Goal: Contribute content: Contribute content

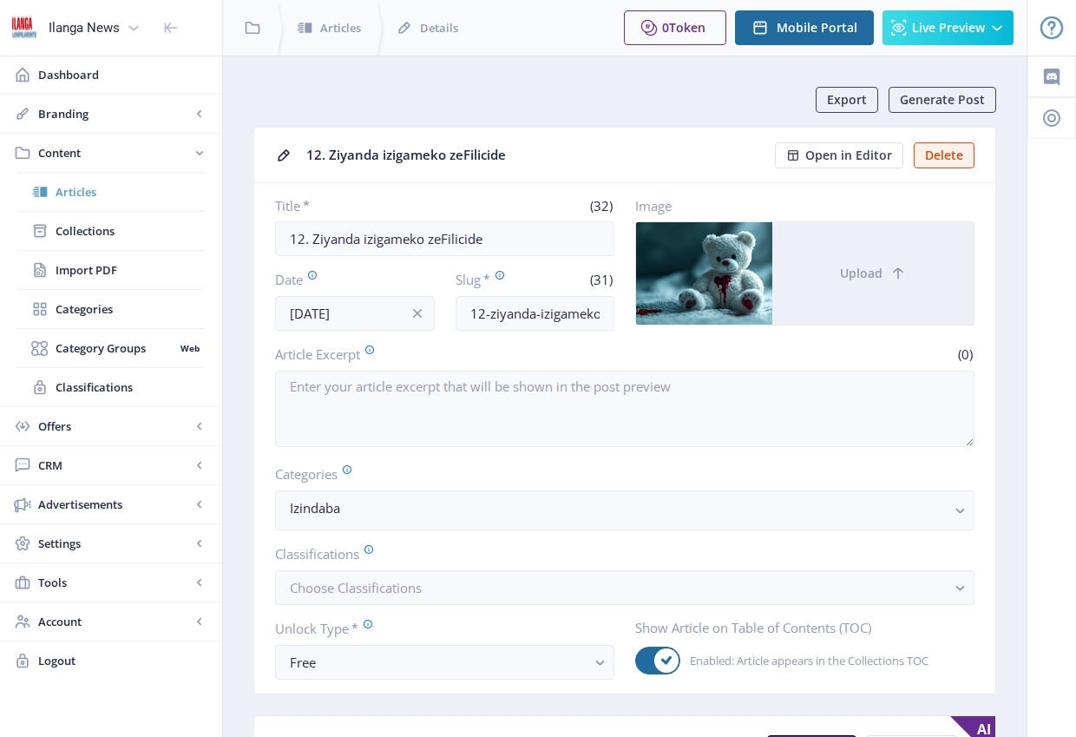
click at [95, 192] on span "Articles" at bounding box center [130, 191] width 149 height 17
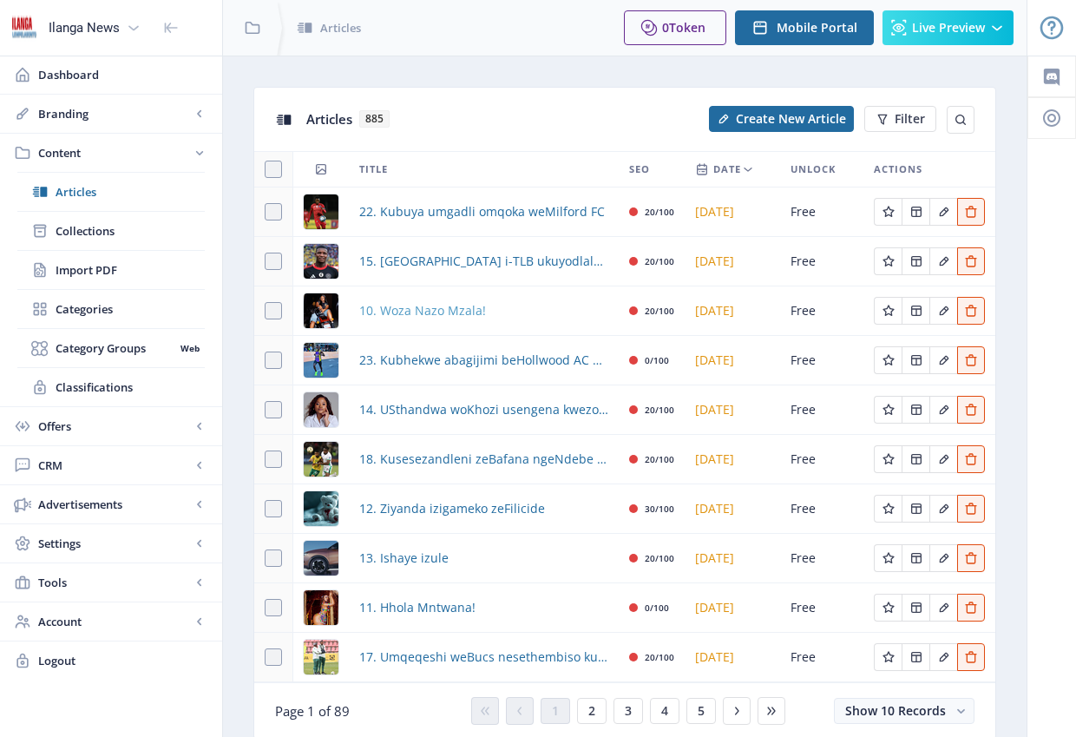
click at [433, 310] on span "10. Woza Nazo Mzala!" at bounding box center [422, 310] width 127 height 21
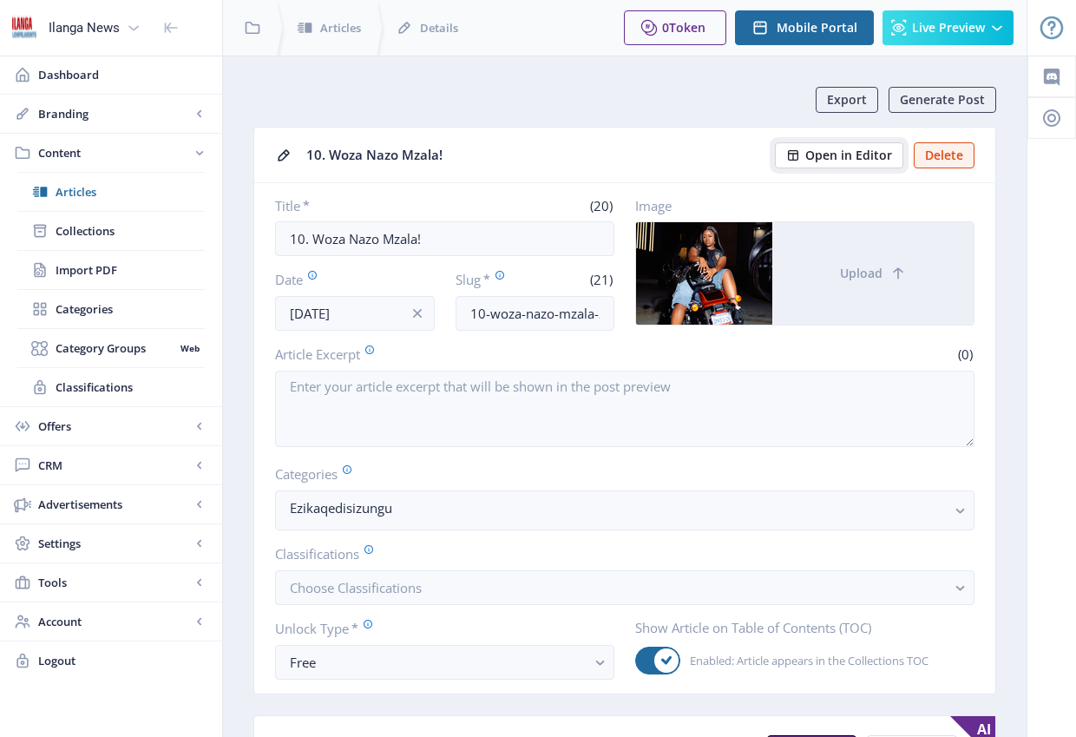
click at [845, 154] on span "Open in Editor" at bounding box center [848, 155] width 87 height 14
click at [93, 191] on span "Articles" at bounding box center [130, 191] width 149 height 17
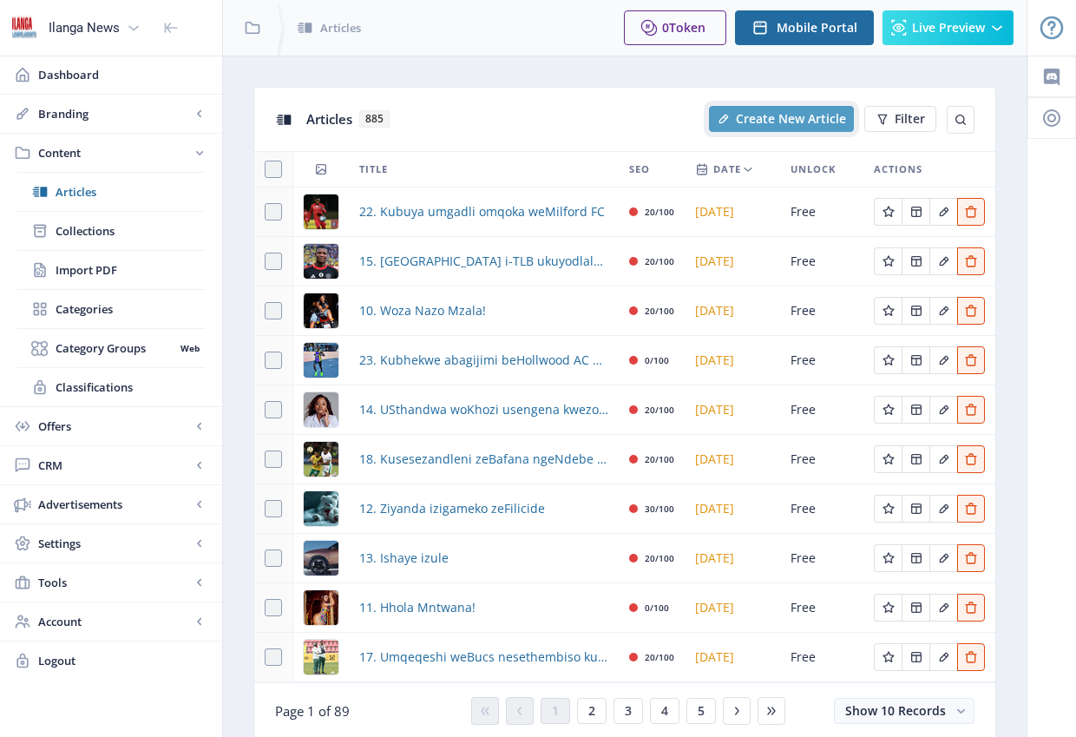
click at [772, 121] on span "Create New Article" at bounding box center [791, 119] width 110 height 14
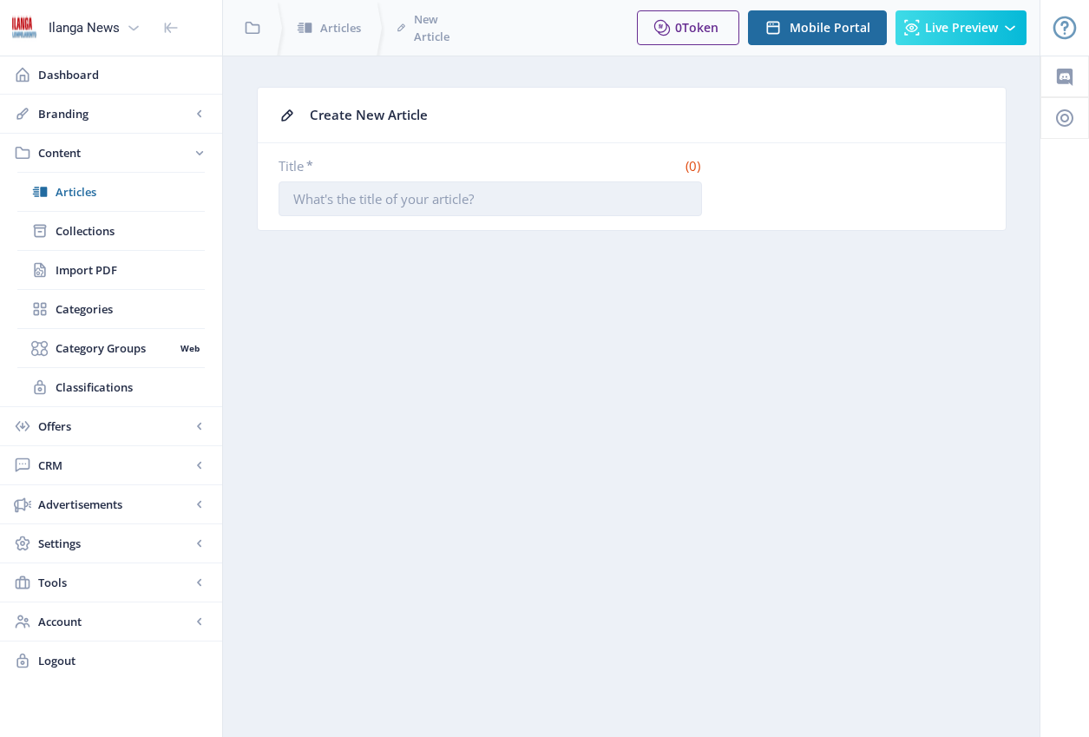
click at [454, 193] on input "Title *" at bounding box center [489, 198] width 423 height 35
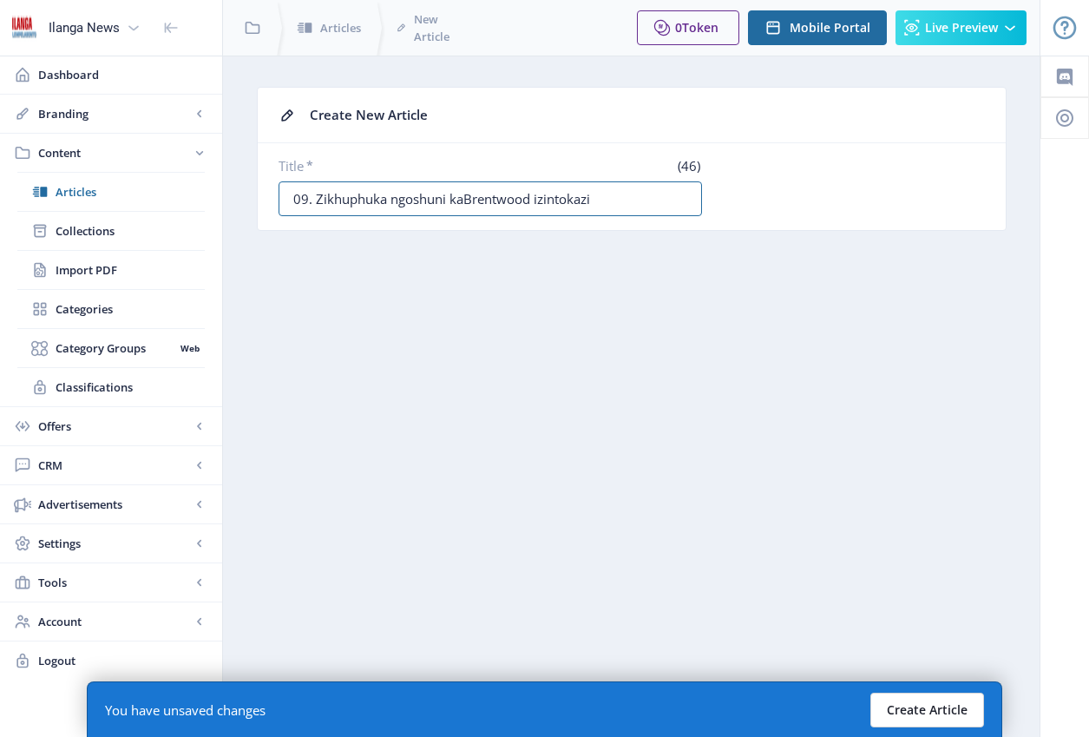
type input "09. Zikhuphuka ngoshuni kaBrentwood izintokazi"
click at [966, 705] on button "Create Article" at bounding box center [927, 709] width 114 height 35
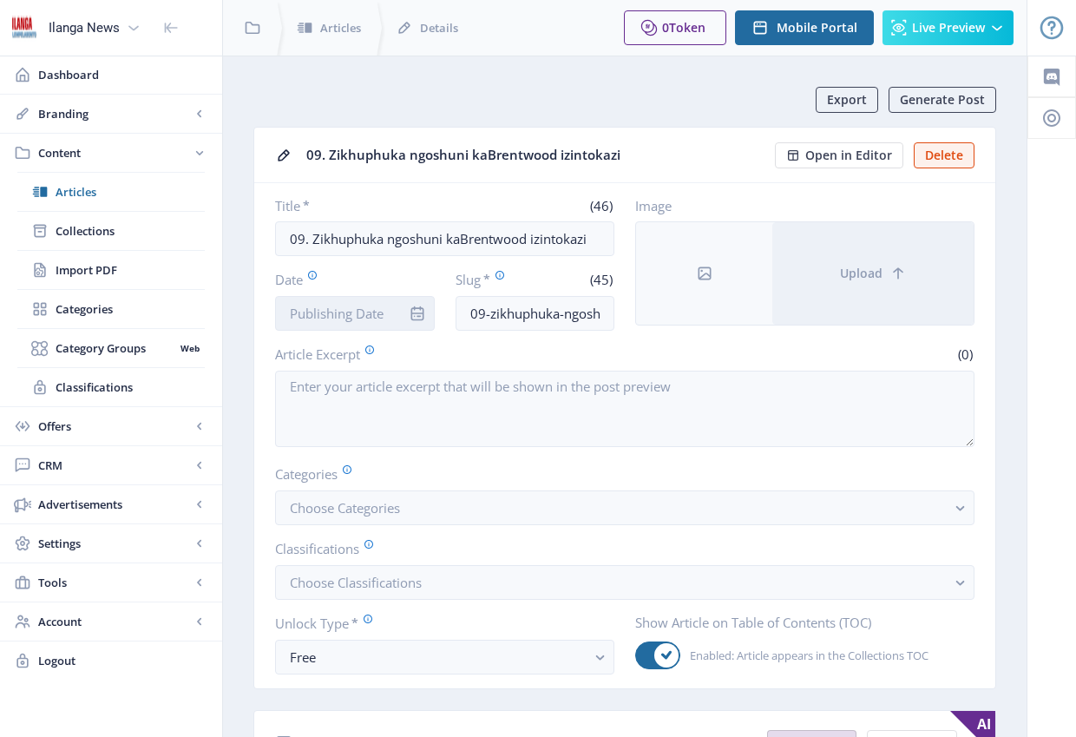
click at [348, 314] on input "Date" at bounding box center [355, 313] width 160 height 35
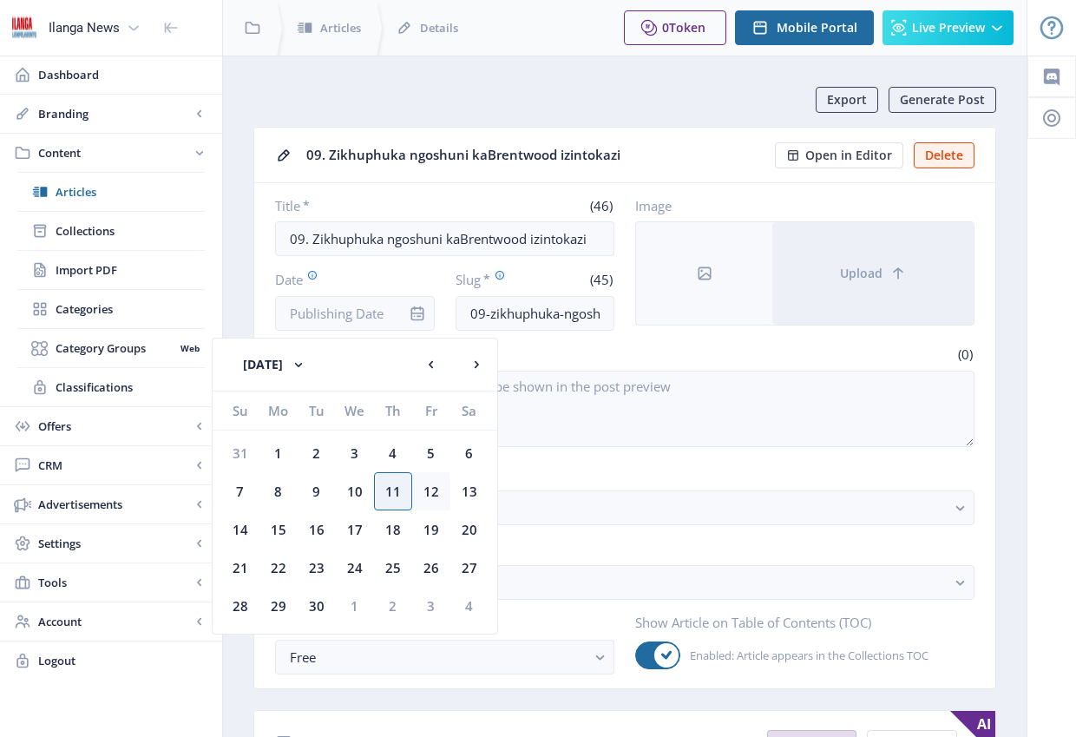
click at [433, 488] on div "12" at bounding box center [431, 491] width 38 height 38
type input "[DATE]"
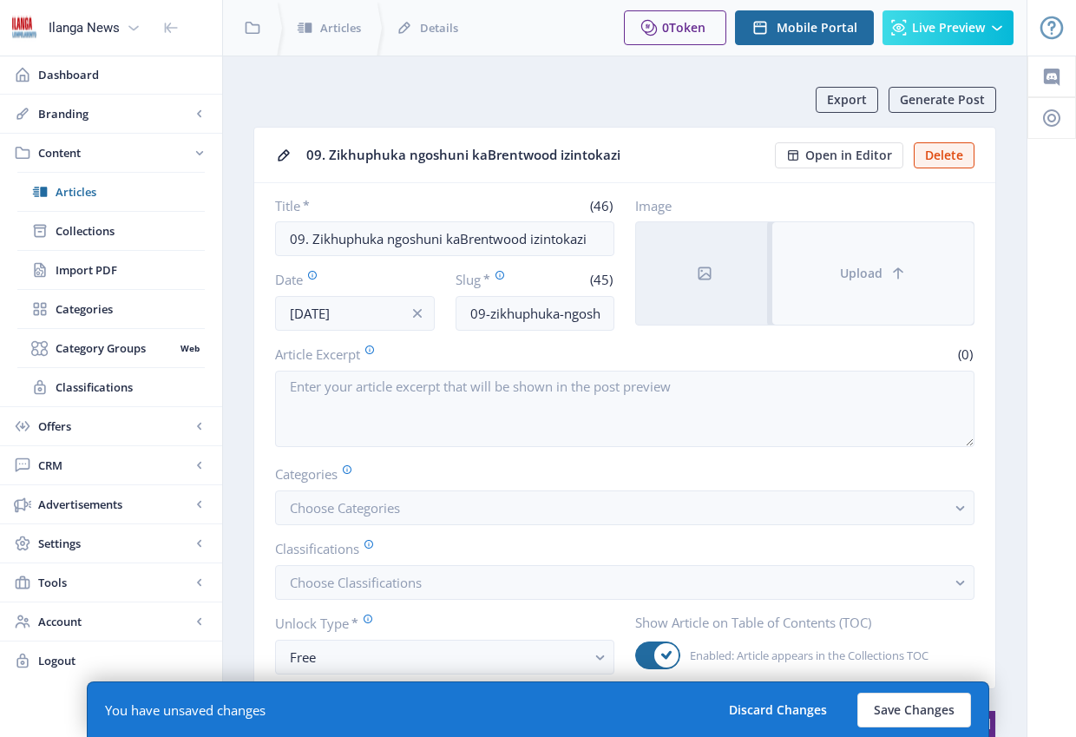
click at [870, 276] on span "Upload" at bounding box center [861, 273] width 43 height 14
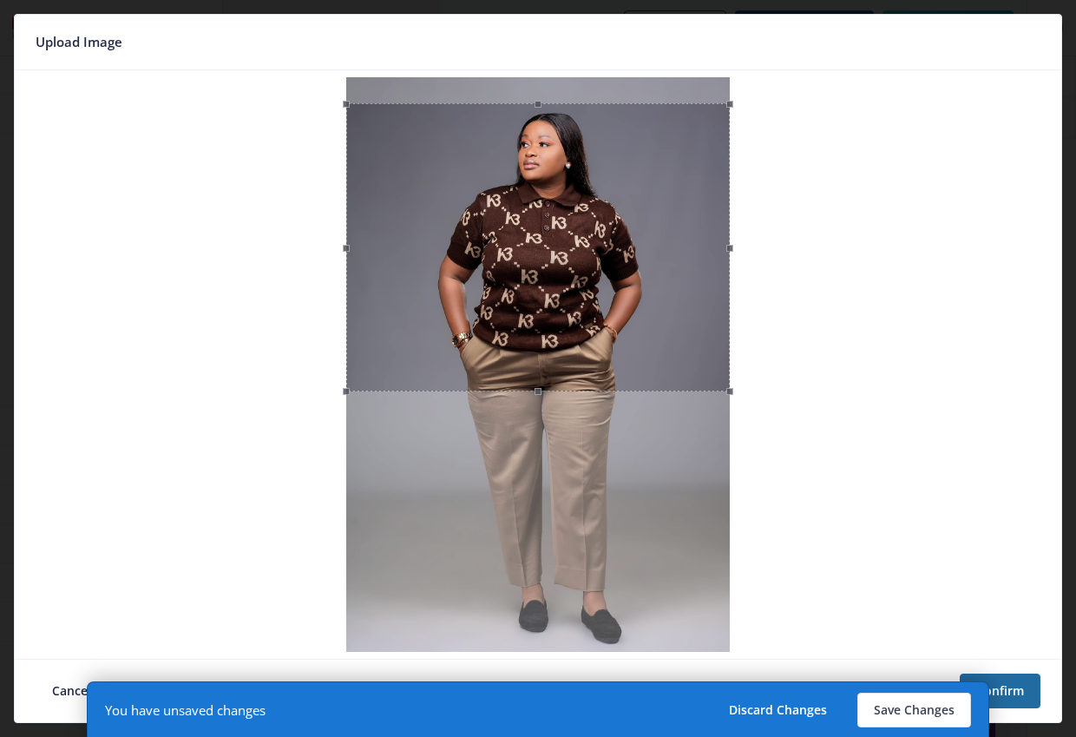
drag, startPoint x: 612, startPoint y: 268, endPoint x: 606, endPoint y: 294, distance: 26.7
click at [606, 294] on div at bounding box center [537, 247] width 383 height 288
click at [793, 711] on button "Discard Changes" at bounding box center [777, 709] width 131 height 35
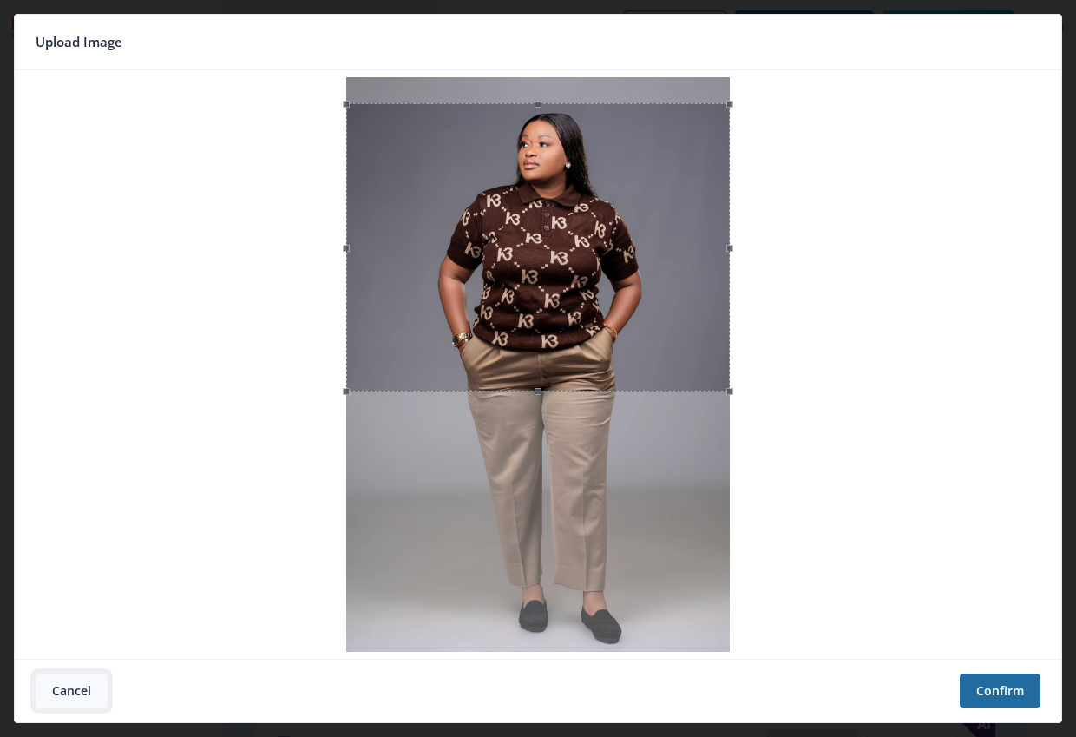
click at [59, 692] on button "Cancel" at bounding box center [72, 690] width 72 height 35
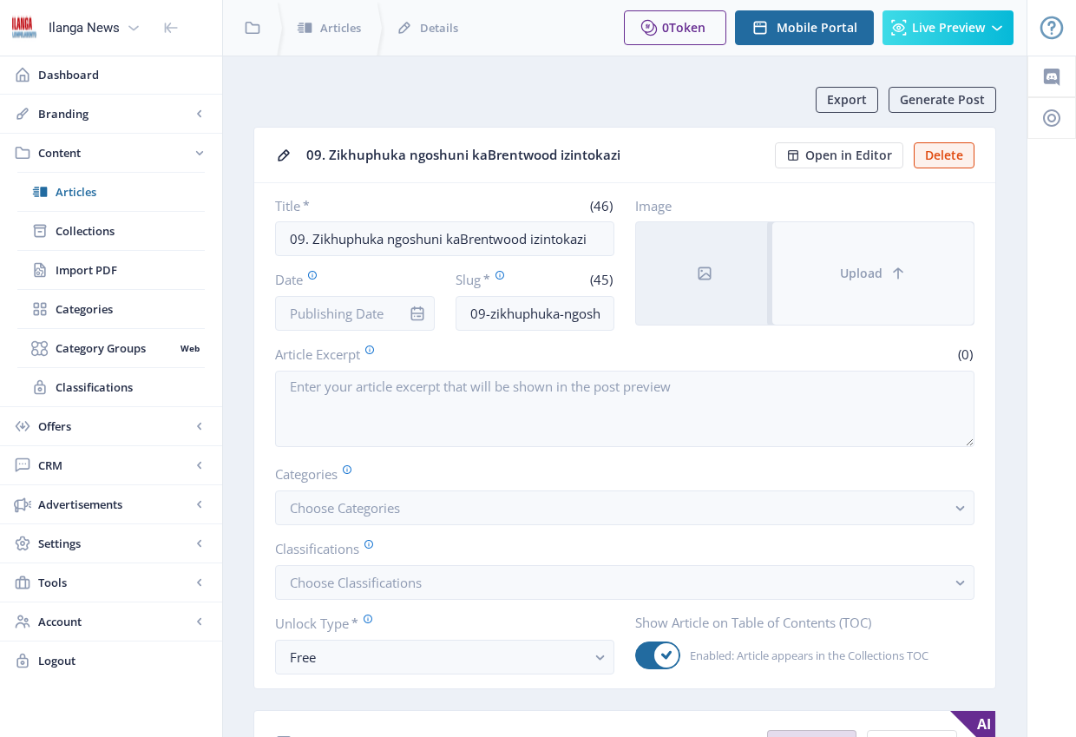
click at [831, 285] on button "Upload" at bounding box center [872, 273] width 201 height 102
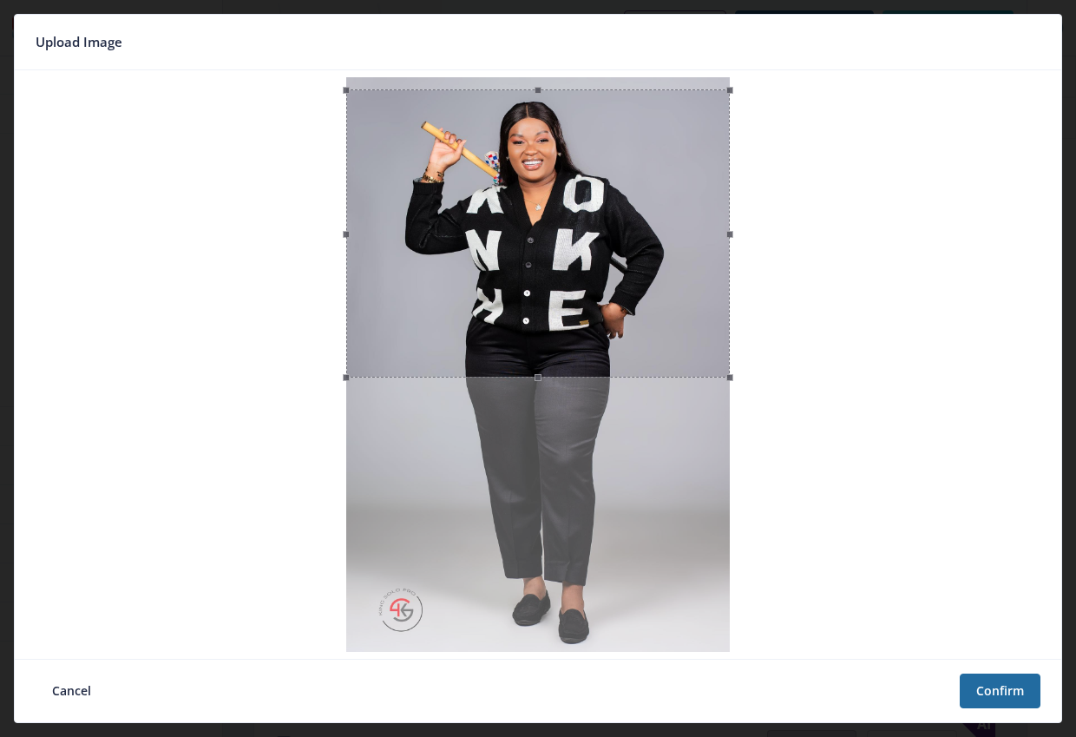
drag, startPoint x: 549, startPoint y: 251, endPoint x: 547, endPoint y: 263, distance: 12.4
click at [547, 263] on div at bounding box center [537, 233] width 383 height 288
click at [548, 248] on div at bounding box center [537, 236] width 383 height 288
click at [990, 685] on button "Confirm" at bounding box center [1000, 690] width 81 height 35
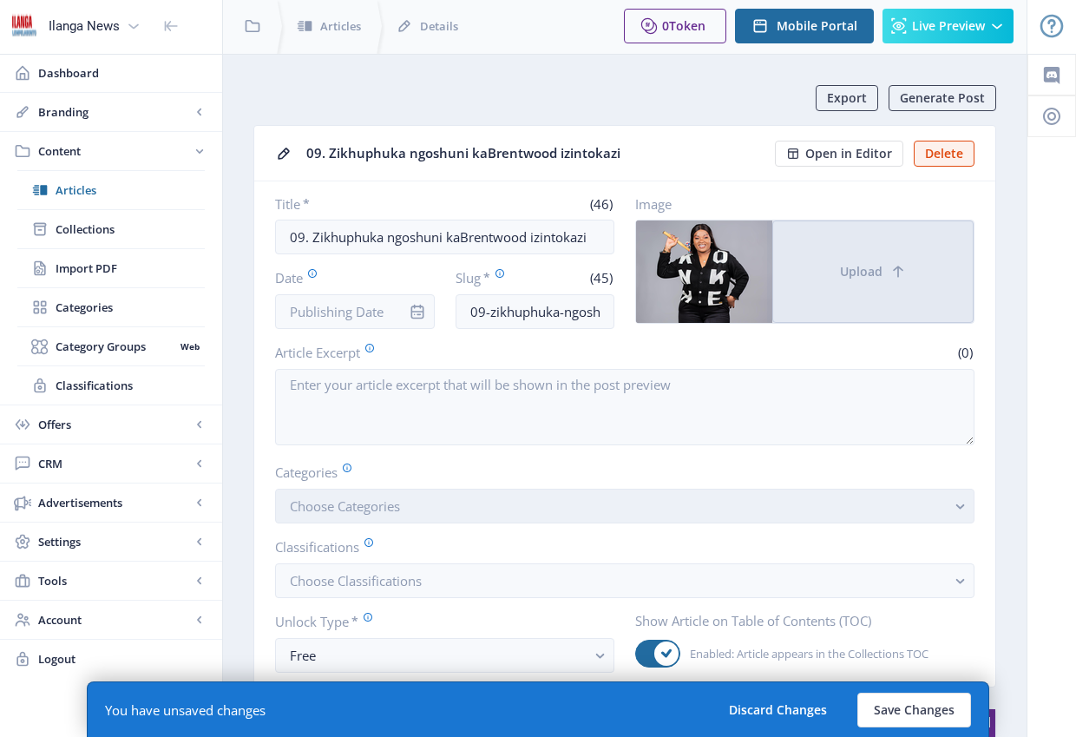
scroll to position [3, 0]
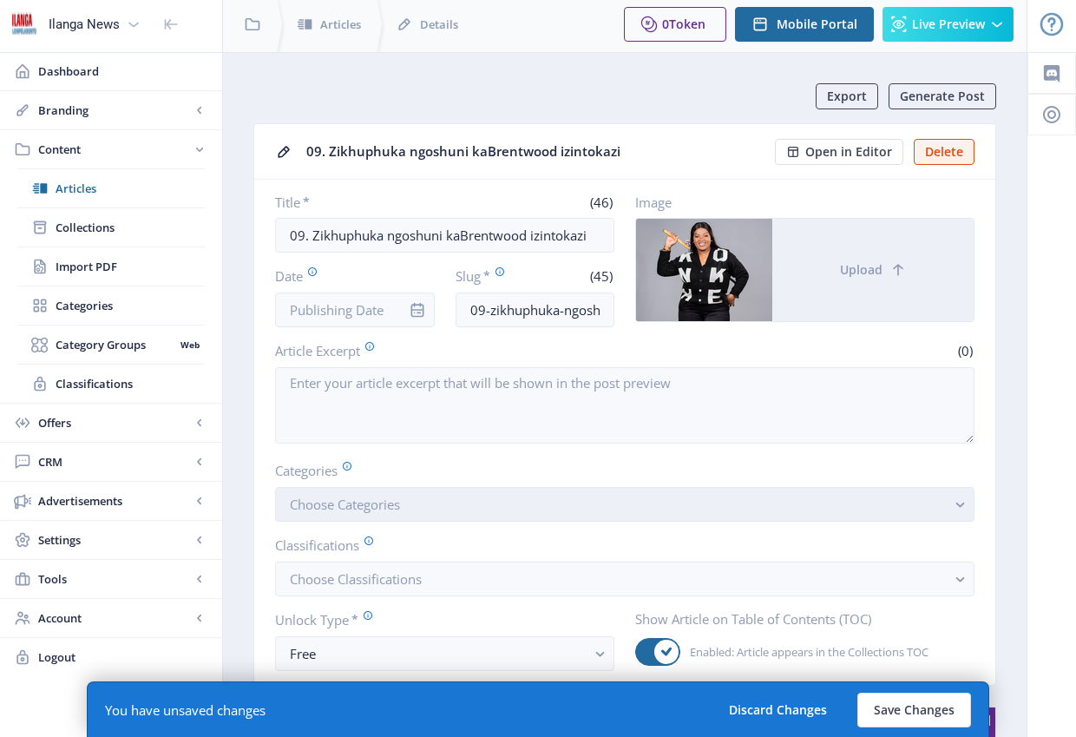
click at [471, 493] on button "Choose Categories" at bounding box center [624, 504] width 699 height 35
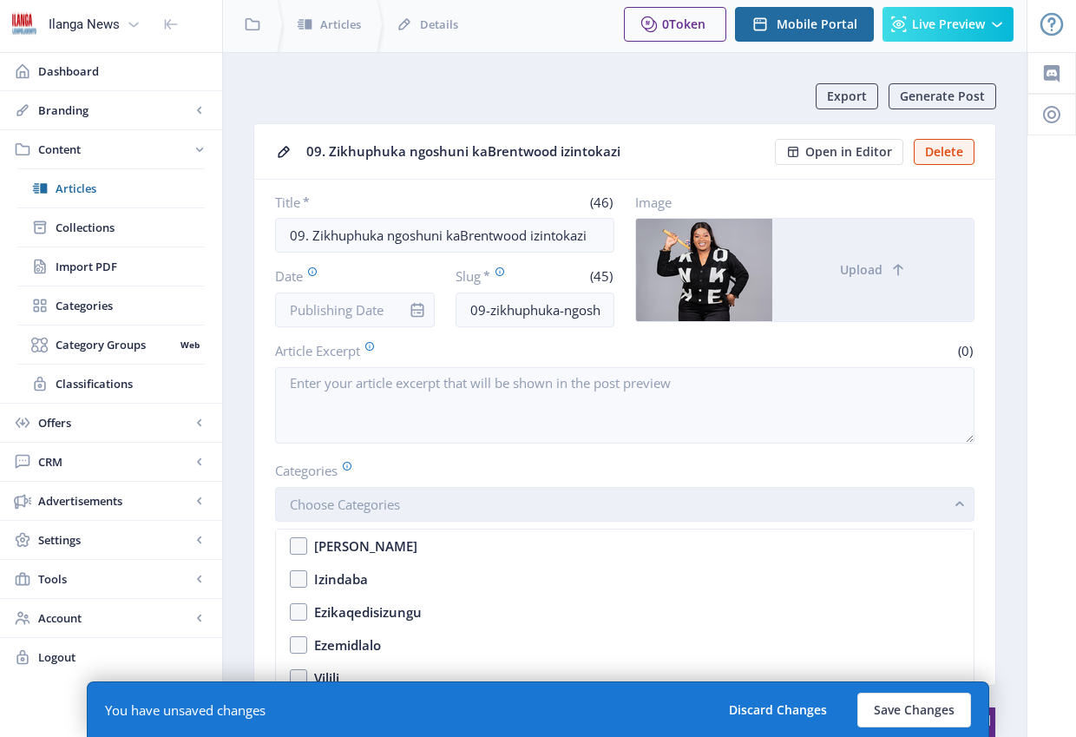
scroll to position [0, 0]
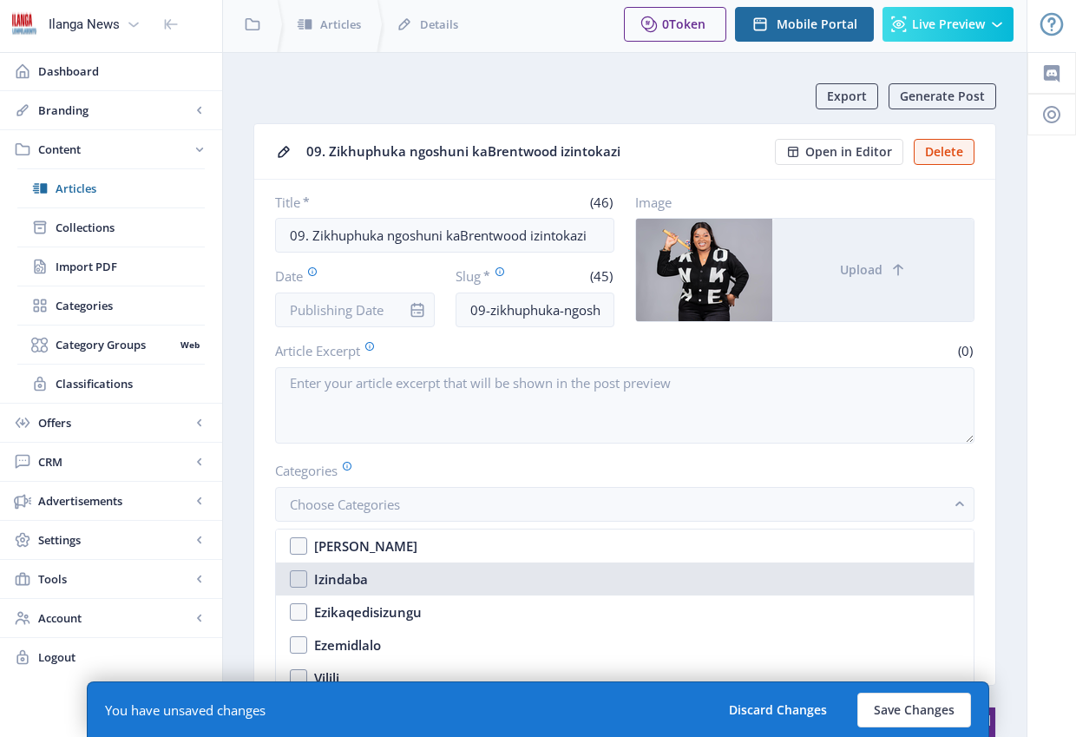
click at [301, 580] on nb-option "Izindaba" at bounding box center [625, 578] width 698 height 33
checkbox input "true"
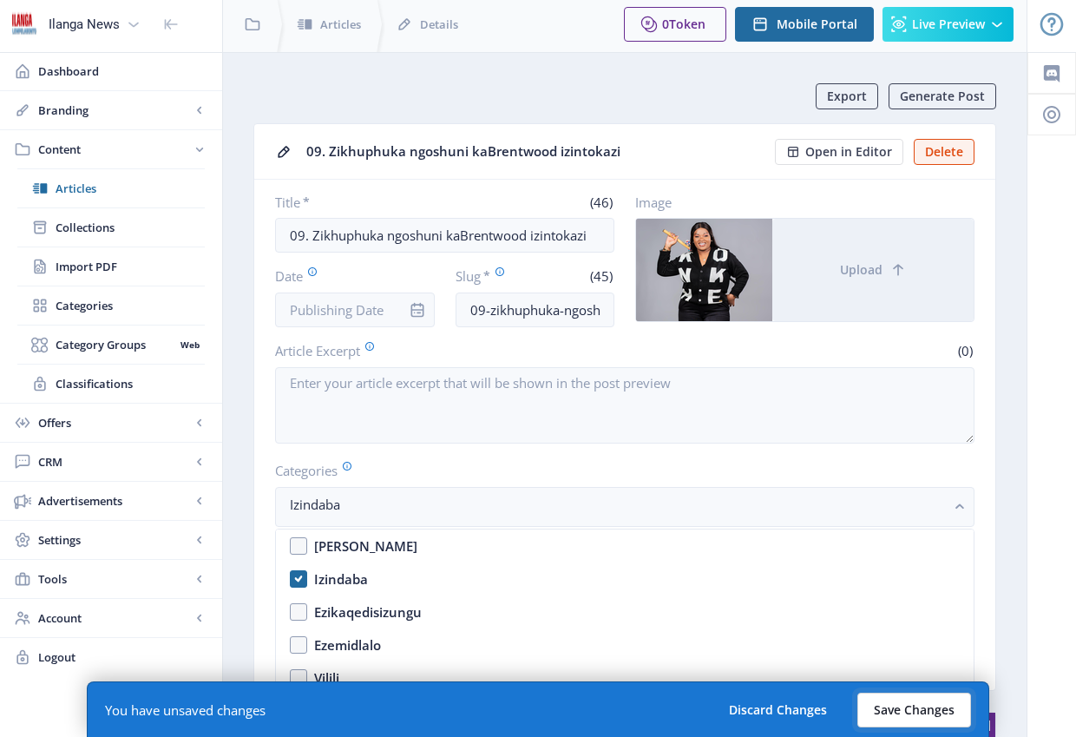
click at [915, 704] on button "Save Changes" at bounding box center [914, 709] width 114 height 35
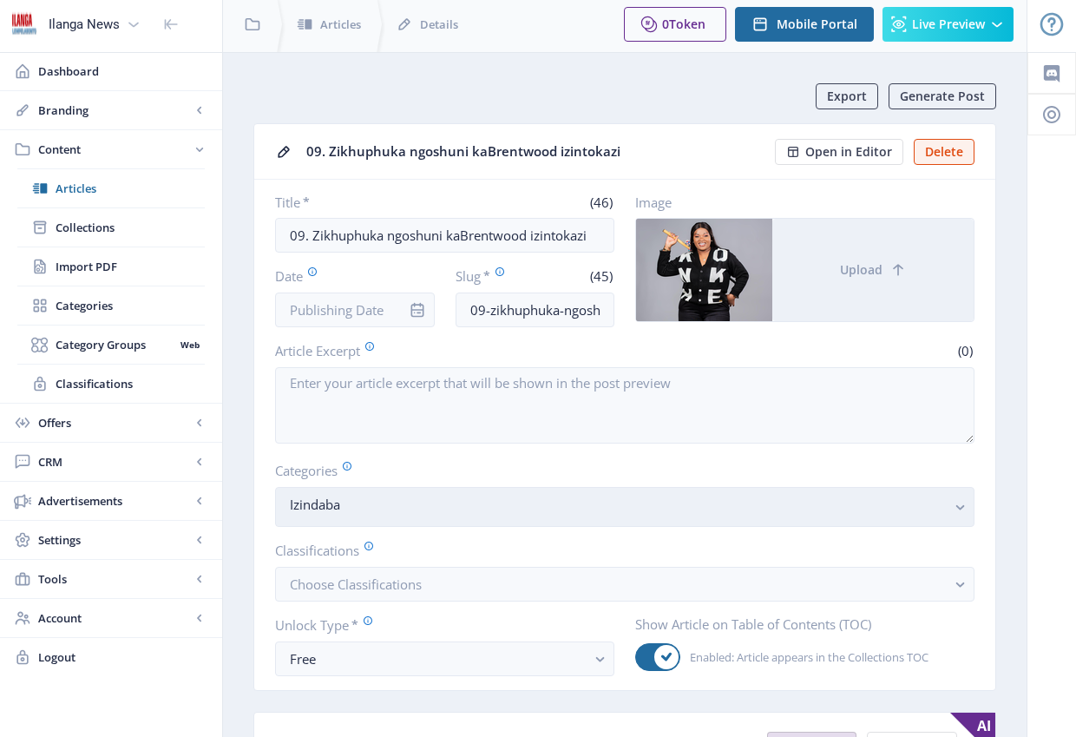
scroll to position [7, 0]
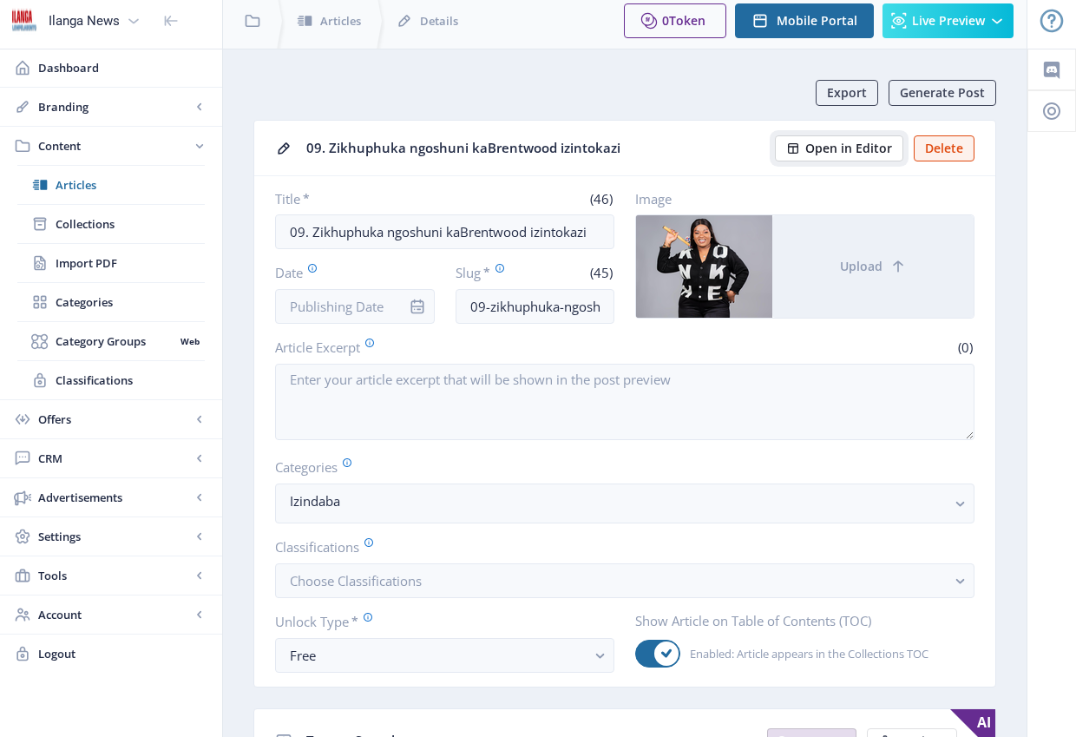
click at [861, 146] on span "Open in Editor" at bounding box center [848, 148] width 87 height 14
